Goal: Task Accomplishment & Management: Use online tool/utility

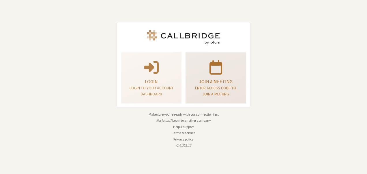
click at [216, 75] on div "Join a meeting Enter access code to join a meeting" at bounding box center [216, 78] width 54 height 47
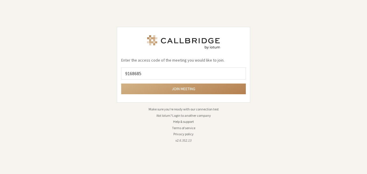
type input "9168685"
click at [121, 83] on button "Join meeting" at bounding box center [183, 88] width 125 height 11
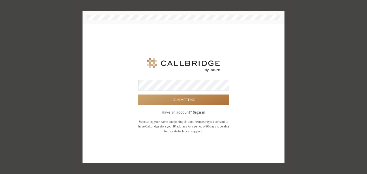
click at [197, 98] on button "Join meeting" at bounding box center [183, 99] width 91 height 11
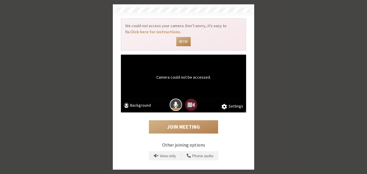
click at [176, 106] on span "Mic is on" at bounding box center [176, 105] width 5 height 8
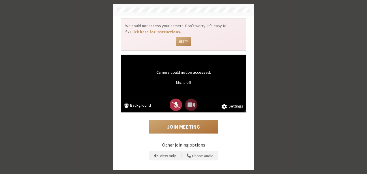
click at [182, 131] on button "Join Meeting" at bounding box center [183, 126] width 69 height 13
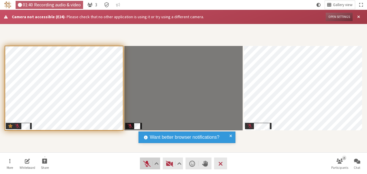
click at [146, 168] on button "Audio" at bounding box center [150, 163] width 20 height 12
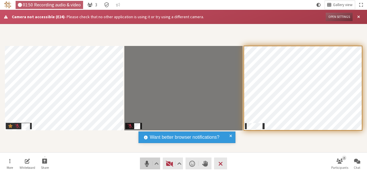
click at [146, 161] on span "Mute (Alt+A)" at bounding box center [147, 163] width 8 height 8
click at [216, 167] on button "Leave" at bounding box center [220, 163] width 13 height 12
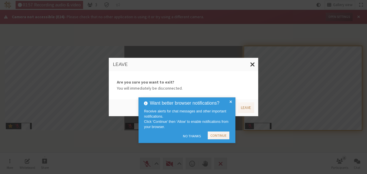
click at [196, 137] on button "No Thanks" at bounding box center [191, 135] width 23 height 9
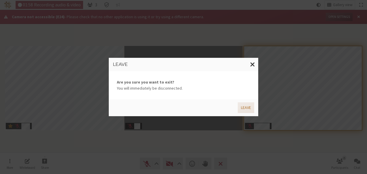
click at [244, 109] on button "Leave" at bounding box center [246, 107] width 16 height 11
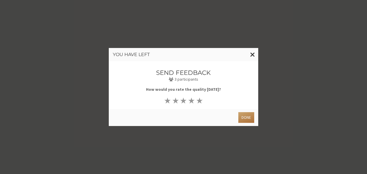
click at [246, 119] on button "Done" at bounding box center [247, 117] width 16 height 11
